Goal: Task Accomplishment & Management: Manage account settings

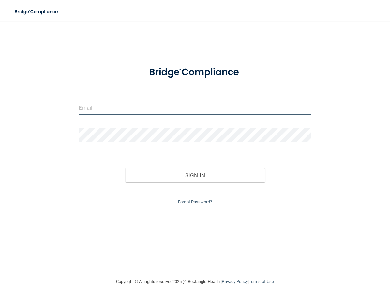
click at [116, 110] on input "email" at bounding box center [195, 107] width 233 height 15
type input "[EMAIL_ADDRESS][DOMAIN_NAME]"
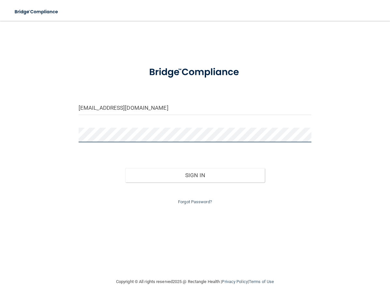
click at [125, 168] on button "Sign In" at bounding box center [195, 175] width 140 height 14
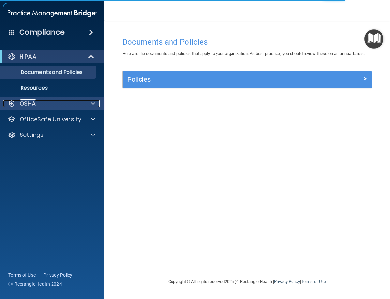
click at [92, 103] on span at bounding box center [93, 104] width 4 height 8
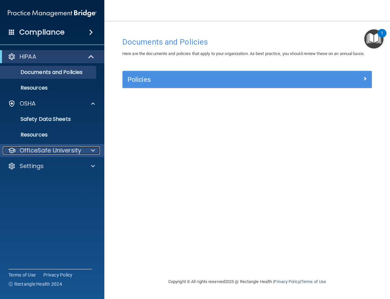
click at [76, 151] on p "OfficeSafe University" at bounding box center [51, 151] width 62 height 8
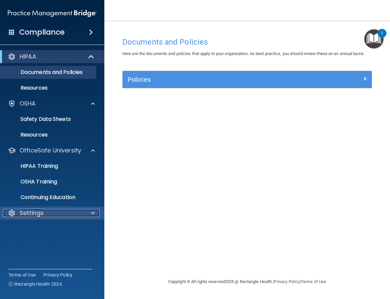
click at [84, 217] on div at bounding box center [92, 213] width 16 height 8
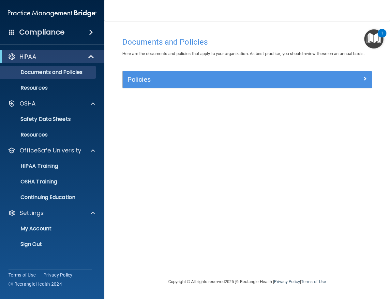
drag, startPoint x: 205, startPoint y: 163, endPoint x: 204, endPoint y: 158, distance: 5.0
click at [205, 163] on div "Documents and Policies Here are the documents and policies that apply to your o…" at bounding box center [247, 156] width 260 height 244
click at [32, 120] on p "Safety Data Sheets" at bounding box center [48, 119] width 89 height 7
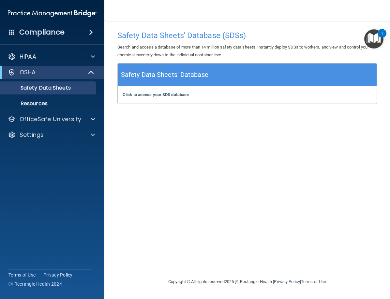
click at [89, 30] on span at bounding box center [91, 32] width 4 height 8
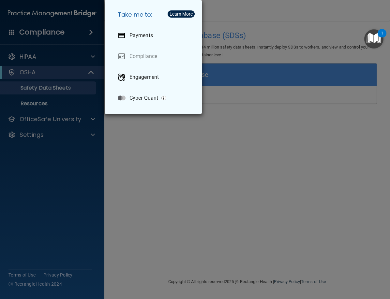
click at [157, 138] on div "Take me to: Payments Compliance Engagement Cyber Quant" at bounding box center [195, 149] width 390 height 299
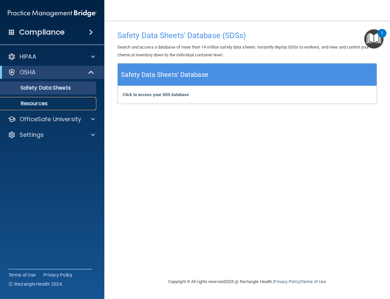
click at [39, 105] on p "Resources" at bounding box center [48, 103] width 89 height 7
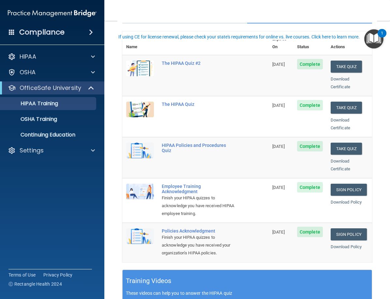
scroll to position [79, 0]
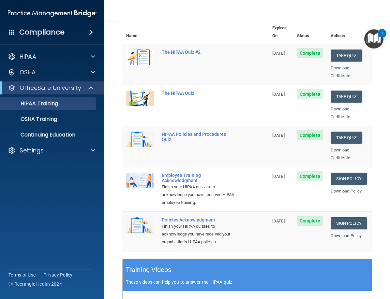
drag, startPoint x: 372, startPoint y: 109, endPoint x: 370, endPoint y: 131, distance: 21.6
click at [372, 109] on main "Back Choose one path to get your HIPAA Certification ✓ HIPAA Officer Training ✓…" at bounding box center [247, 160] width 286 height 279
click at [341, 173] on link "Sign Policy" at bounding box center [349, 179] width 36 height 12
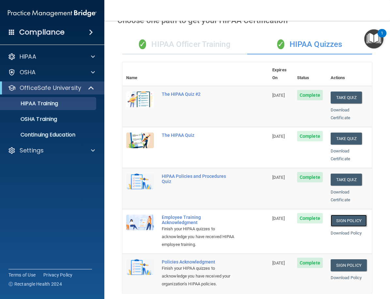
scroll to position [0, 0]
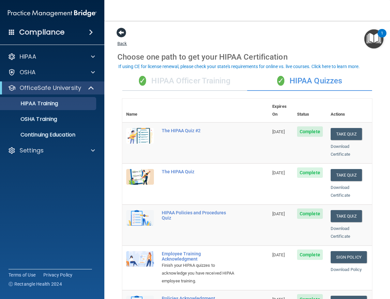
click at [122, 30] on span at bounding box center [121, 33] width 10 height 10
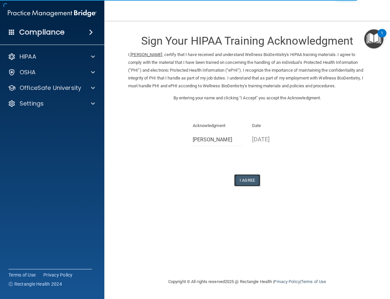
click at [244, 187] on button "I Agree" at bounding box center [247, 180] width 26 height 12
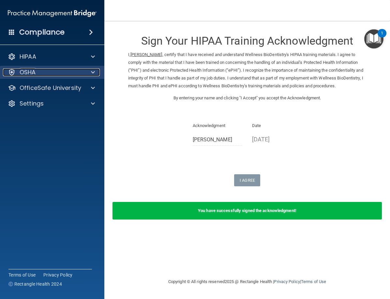
click at [88, 70] on div at bounding box center [92, 72] width 16 height 8
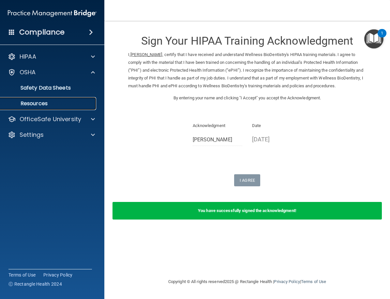
click at [35, 102] on p "Resources" at bounding box center [48, 103] width 89 height 7
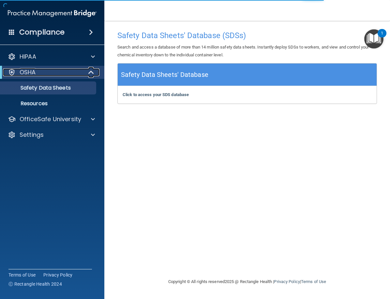
click at [92, 71] on span at bounding box center [92, 72] width 6 height 8
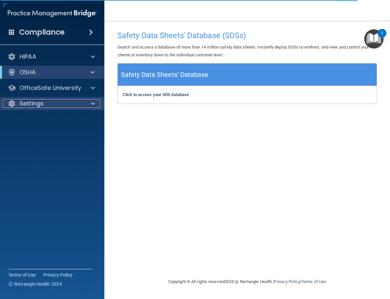
click at [78, 103] on div "Settings" at bounding box center [43, 104] width 81 height 8
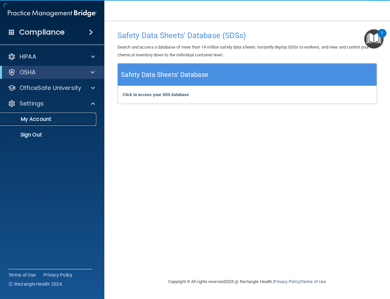
click at [51, 117] on p "My Account" at bounding box center [48, 119] width 89 height 7
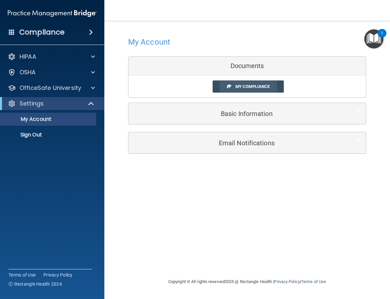
click at [245, 87] on span "My Compliance" at bounding box center [252, 86] width 34 height 5
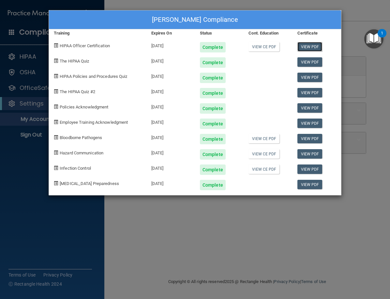
click at [305, 47] on link "View PDF" at bounding box center [309, 46] width 25 height 9
click at [316, 124] on link "View PDF" at bounding box center [309, 123] width 25 height 9
click at [303, 106] on link "View PDF" at bounding box center [309, 107] width 25 height 9
click at [320, 155] on link "View PDF" at bounding box center [309, 153] width 25 height 9
click at [308, 166] on link "View PDF" at bounding box center [309, 169] width 25 height 9
